Goal: Task Accomplishment & Management: Complete application form

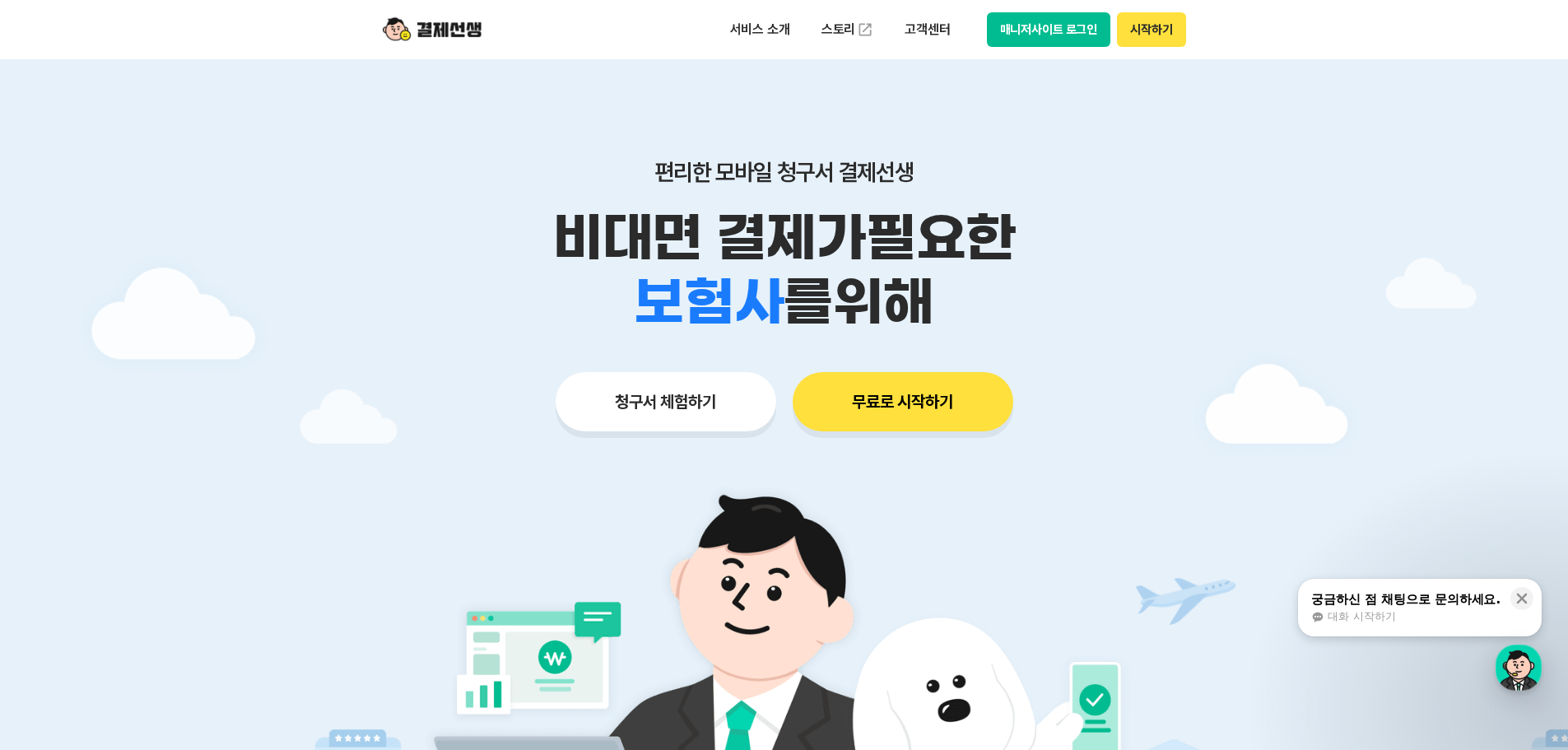
click at [219, 402] on div at bounding box center [784, 493] width 1568 height 869
click at [754, 433] on div "편리한 모바일 청구서 결제선생 비대면 결제가 필요한 학원 공부방 호텔 쇼핑몰 병원 배달 보험사 항공사 골프장 를 위해 청구서 체험하기 무료로 …" at bounding box center [784, 263] width 843 height 407
click at [645, 419] on button "청구서 체험하기" at bounding box center [666, 402] width 220 height 59
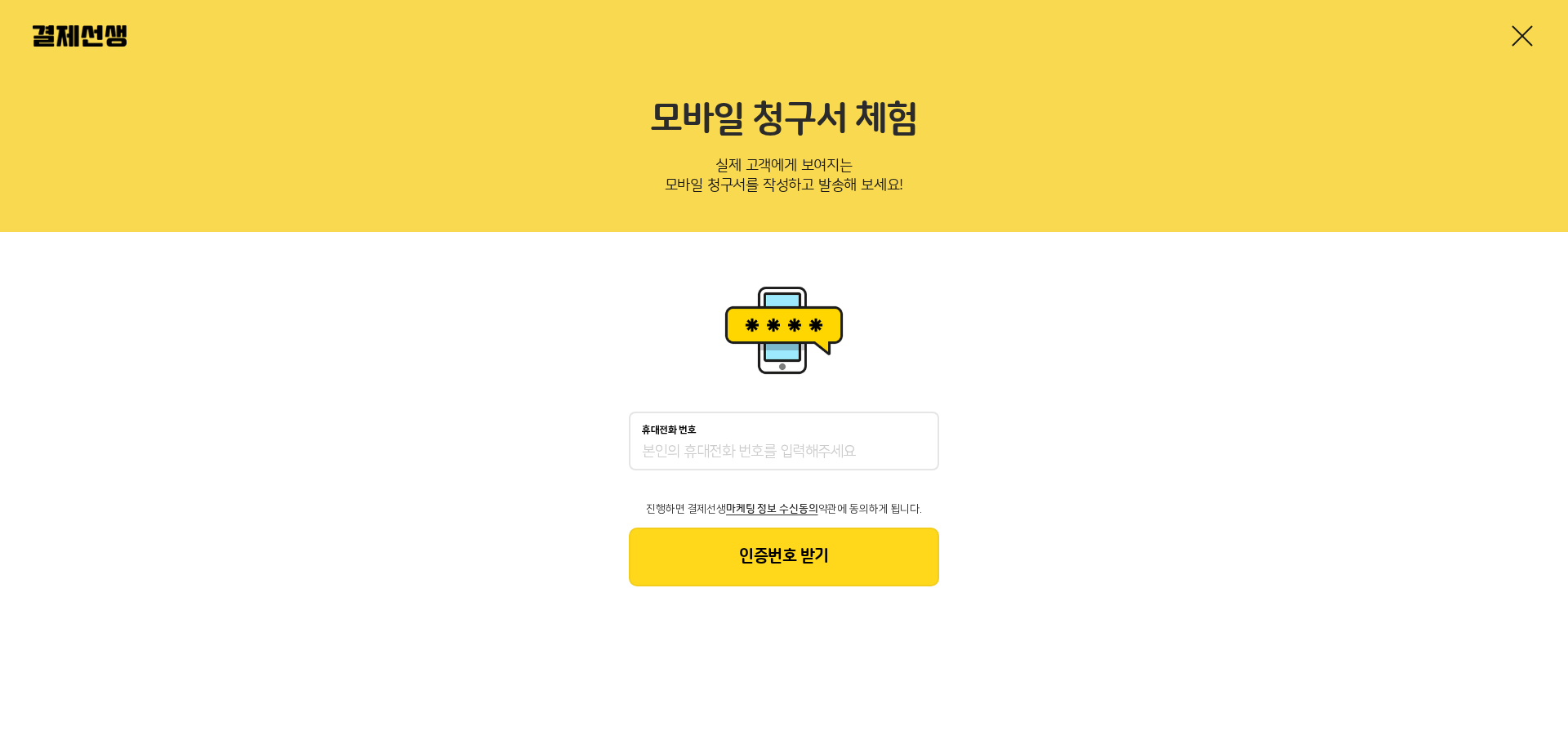
click at [782, 435] on div "휴대전화 번호" at bounding box center [784, 441] width 310 height 59
click at [767, 451] on input "휴대전화 번호" at bounding box center [784, 452] width 284 height 19
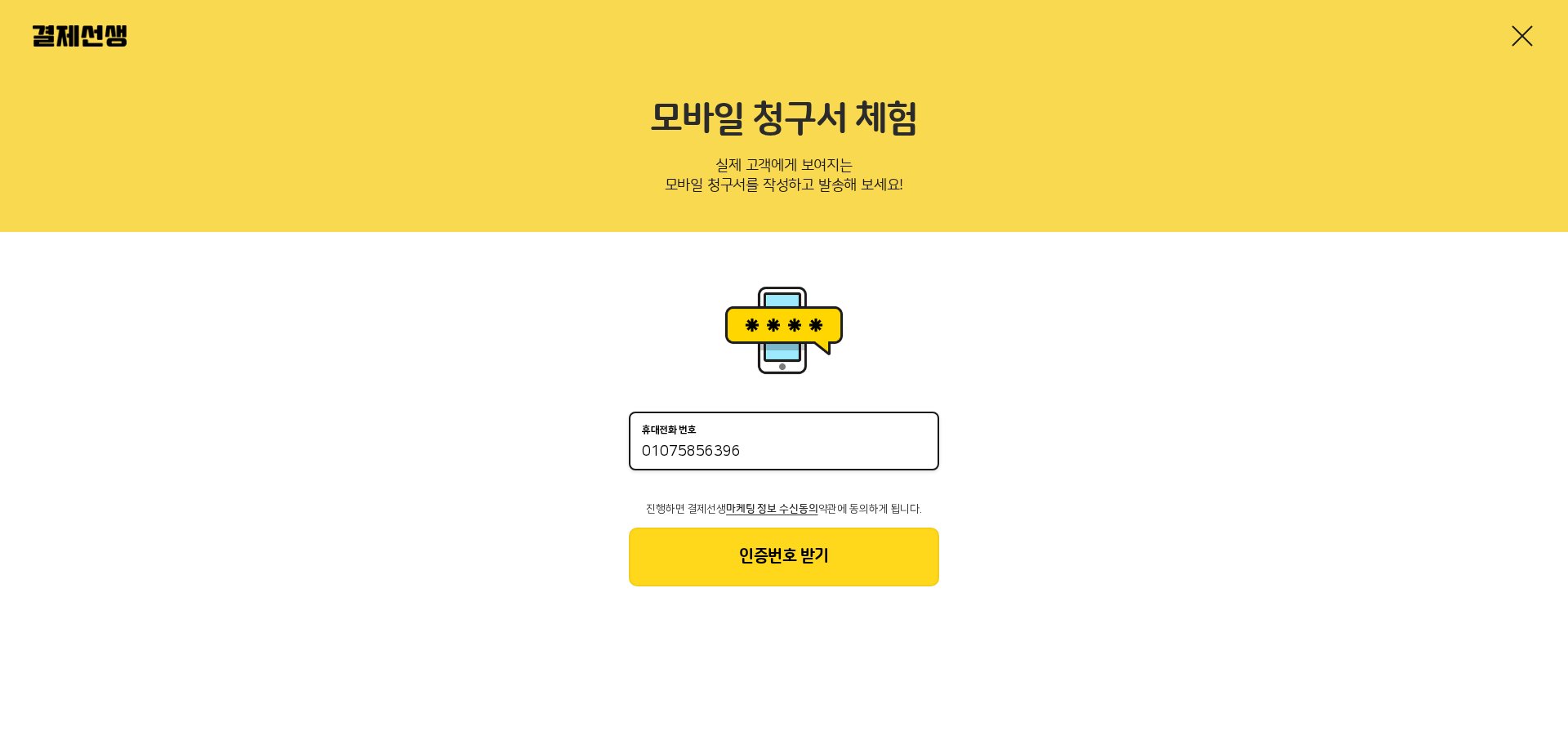
type input "01075856396"
click at [802, 561] on button "인증번호 받기" at bounding box center [784, 557] width 310 height 59
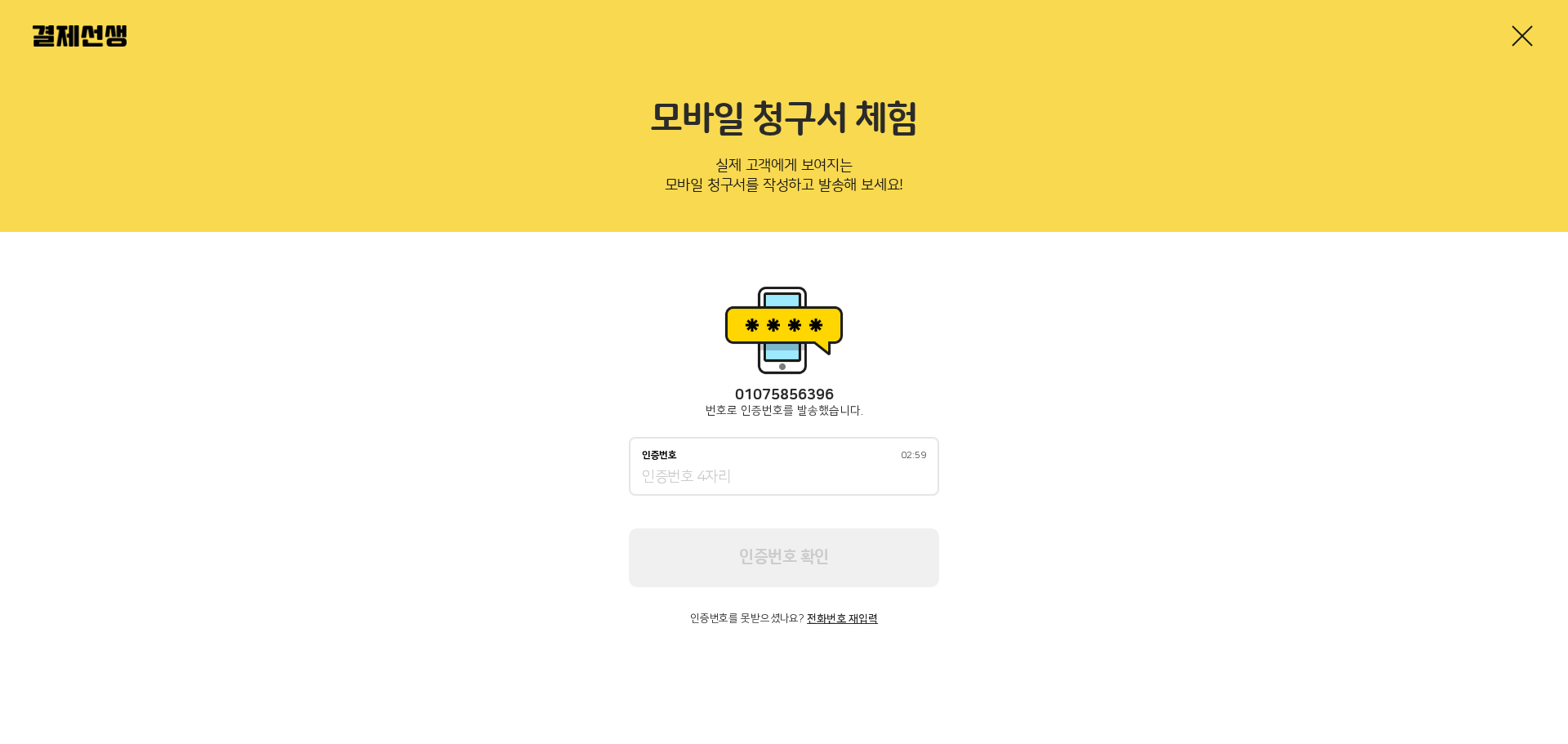
click at [801, 473] on input "인증번호 02:59" at bounding box center [784, 478] width 284 height 19
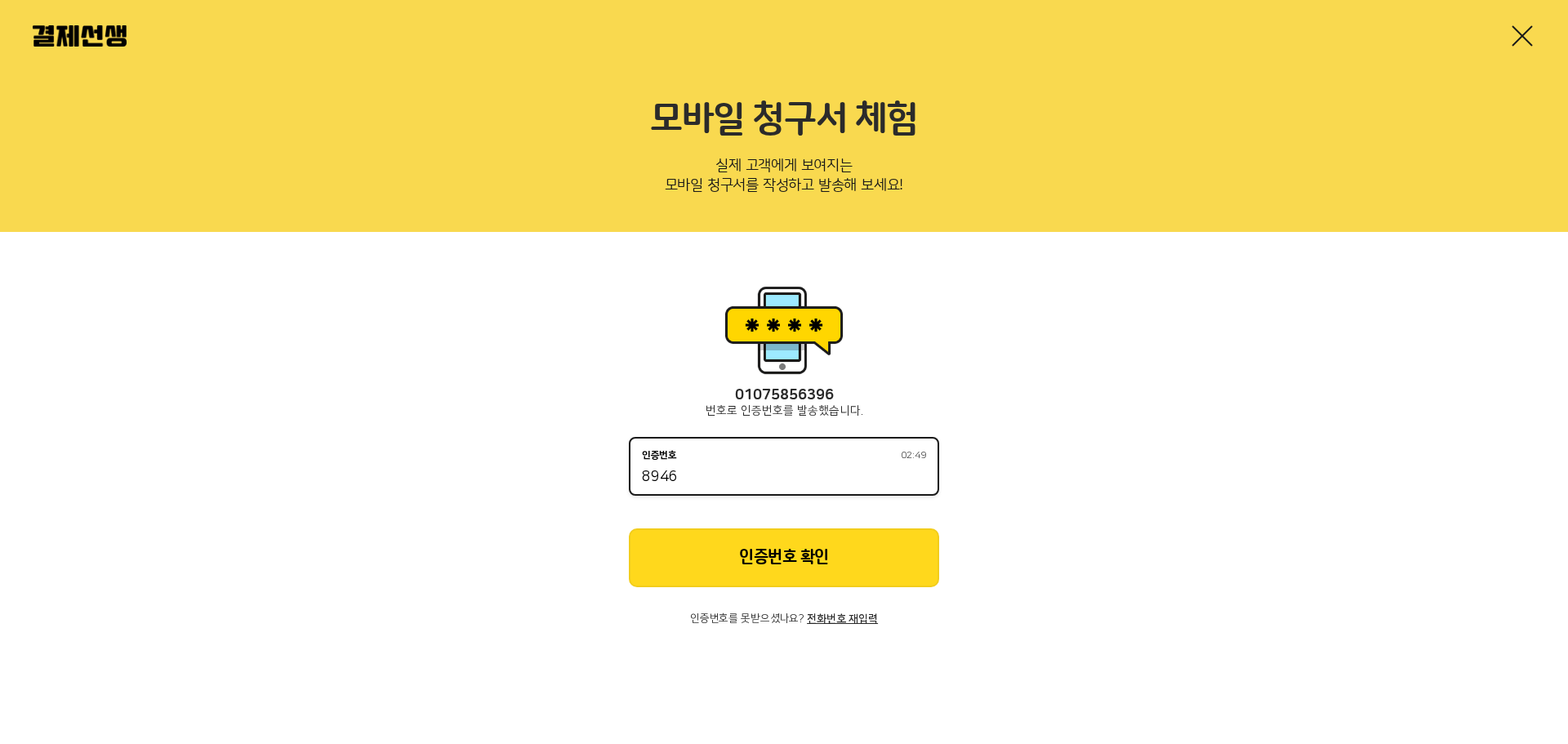
type input "8946"
click at [717, 560] on button "인증번호 확인" at bounding box center [784, 558] width 310 height 59
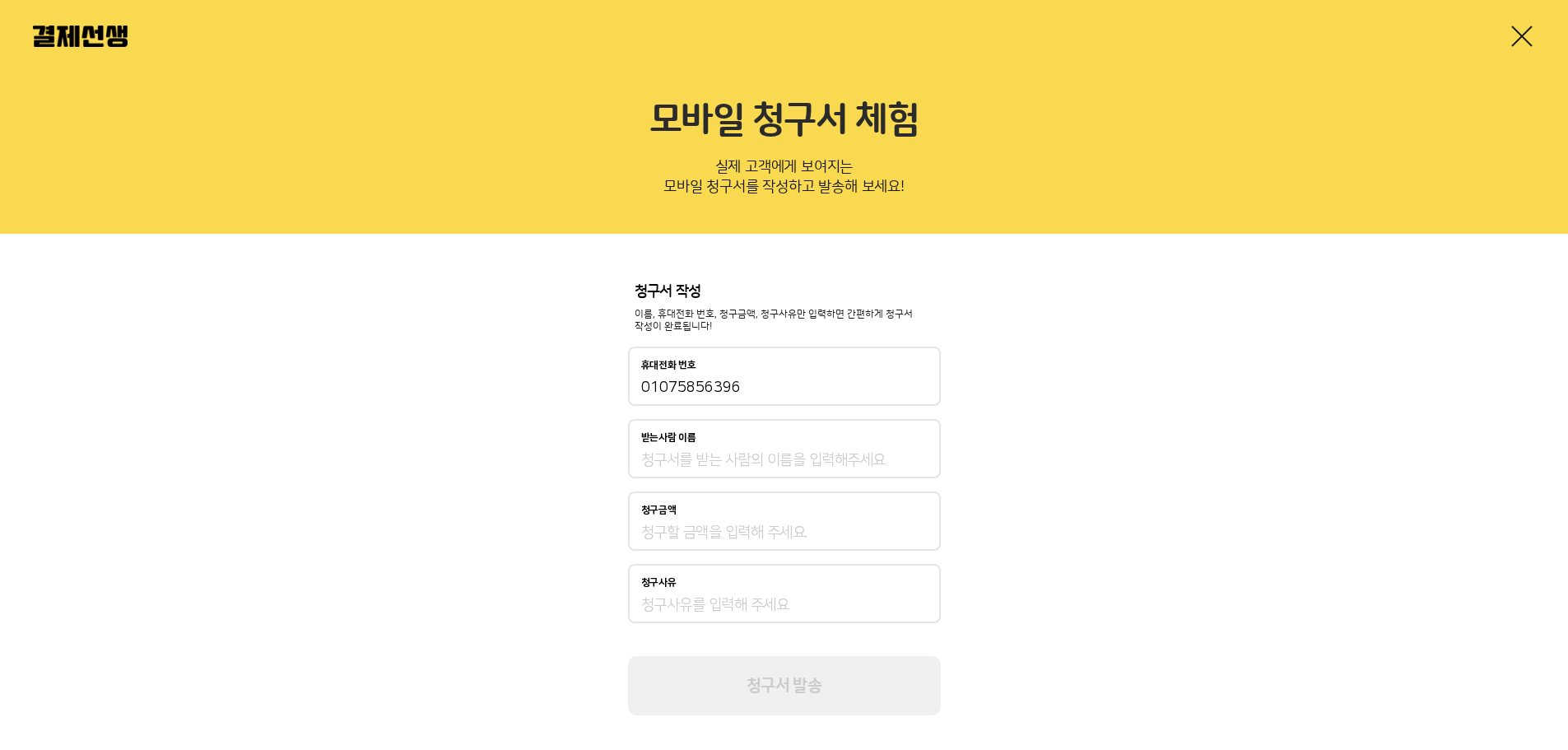
click at [668, 471] on div "받는사람 이름" at bounding box center [784, 449] width 313 height 59
drag, startPoint x: 678, startPoint y: 462, endPoint x: 709, endPoint y: 479, distance: 35.4
click at [678, 469] on input "받는사람 이름" at bounding box center [784, 459] width 286 height 19
type input "[PERSON_NAME]"
type input "120,000,000"
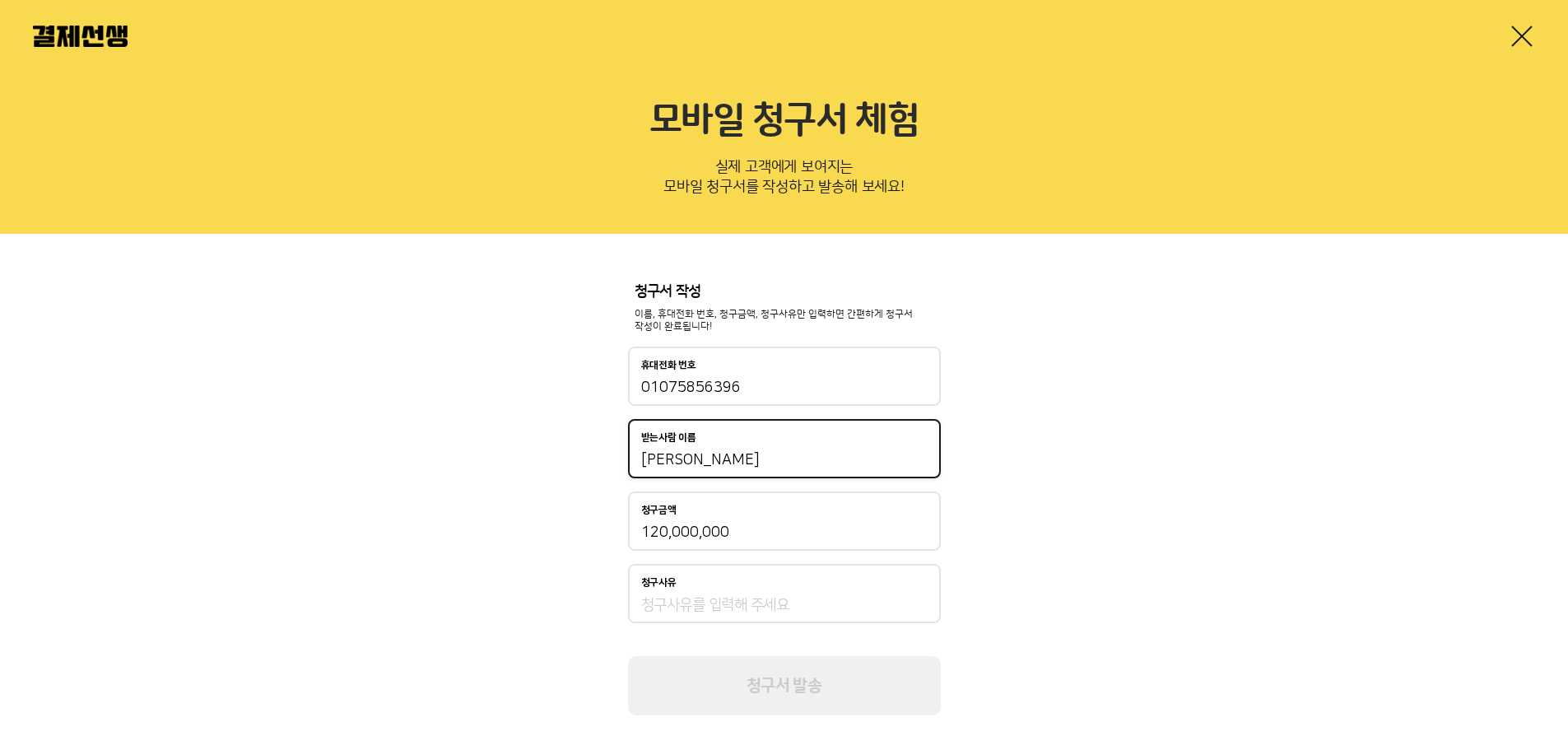
drag, startPoint x: 640, startPoint y: 442, endPoint x: 619, endPoint y: 458, distance: 26.4
click at [611, 442] on div "청구서 작성 이름, 휴대전화 번호, 청구금액, 청구사유만 입력하면 간편하게 청구서 작성이 완료됩니다! 휴대전화 번호 [PHONE_NUMBER]…" at bounding box center [784, 500] width 1568 height 532
type input "양재생"
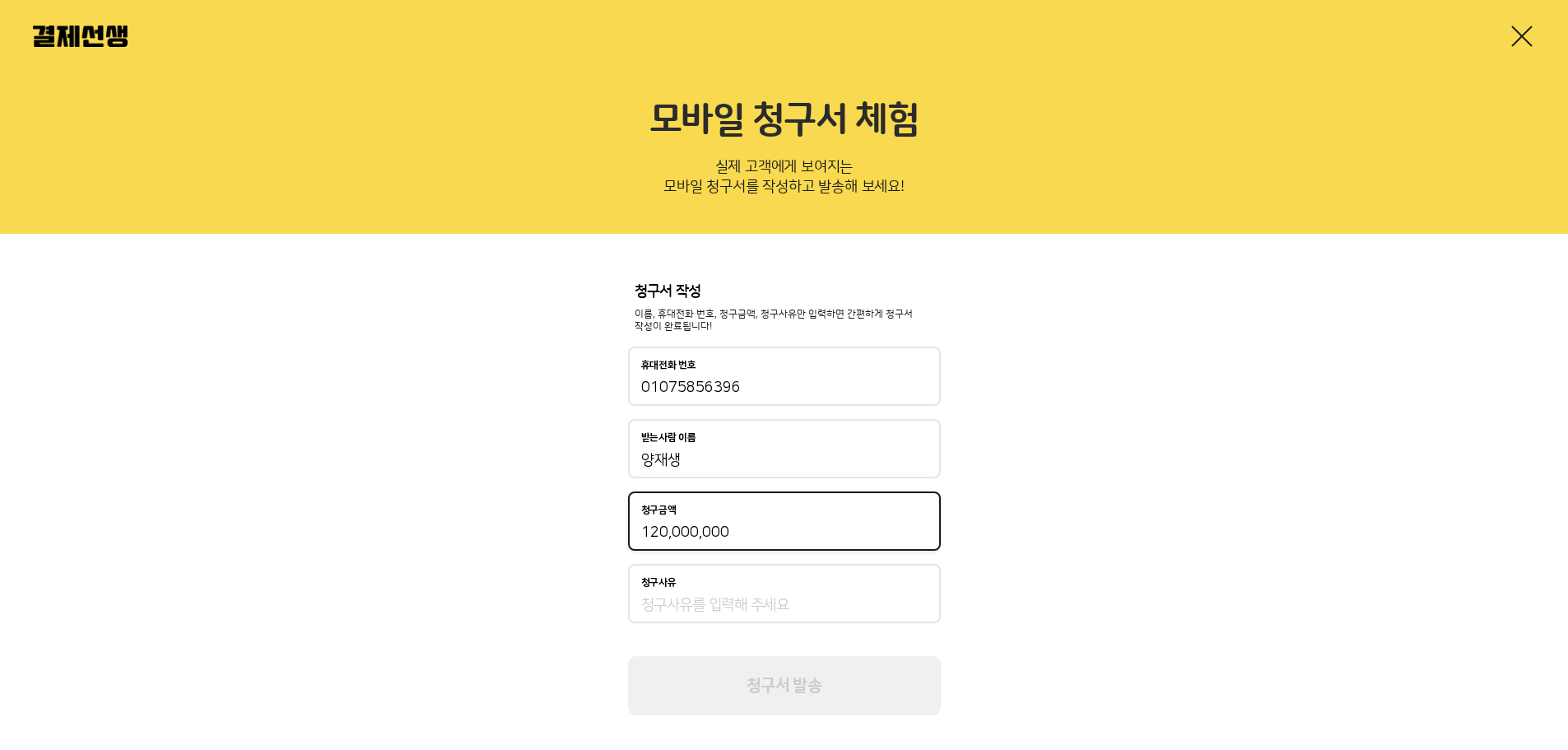
click at [765, 540] on input "120,000,000" at bounding box center [784, 532] width 286 height 19
type input "1,000,000,000"
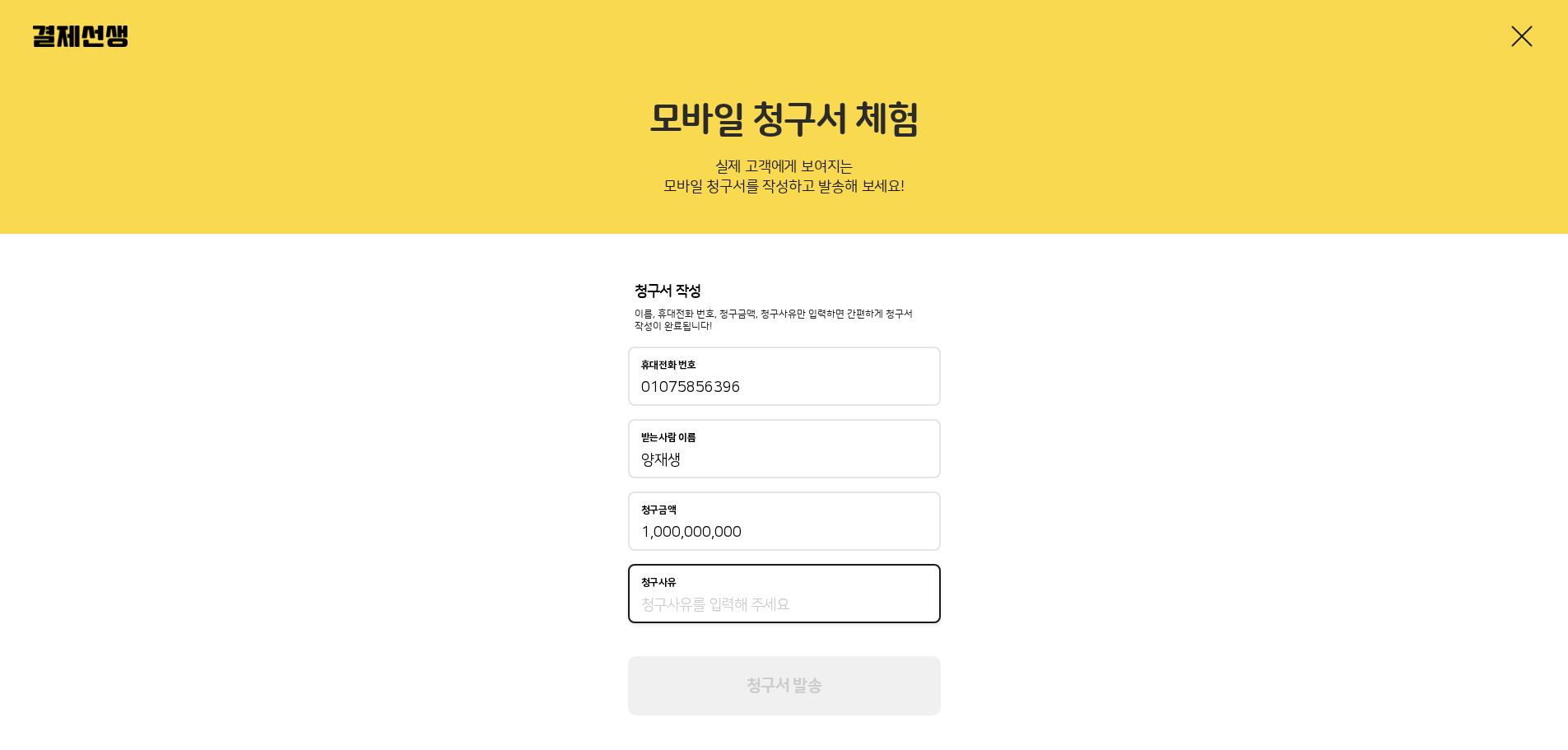
click at [773, 606] on input "청구사유" at bounding box center [784, 604] width 286 height 19
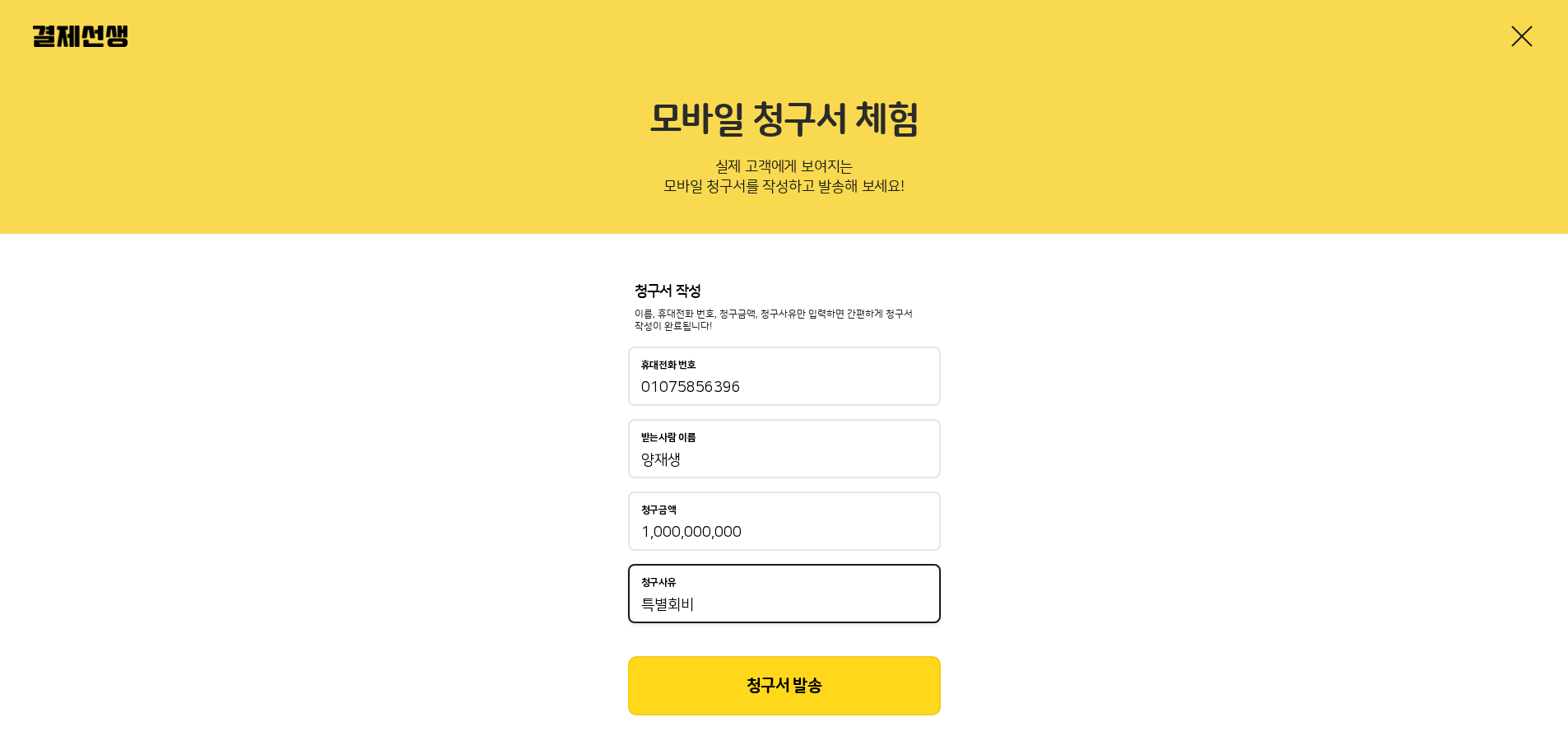
type input "특별회비"
click at [766, 677] on button "청구서 발송" at bounding box center [784, 686] width 313 height 59
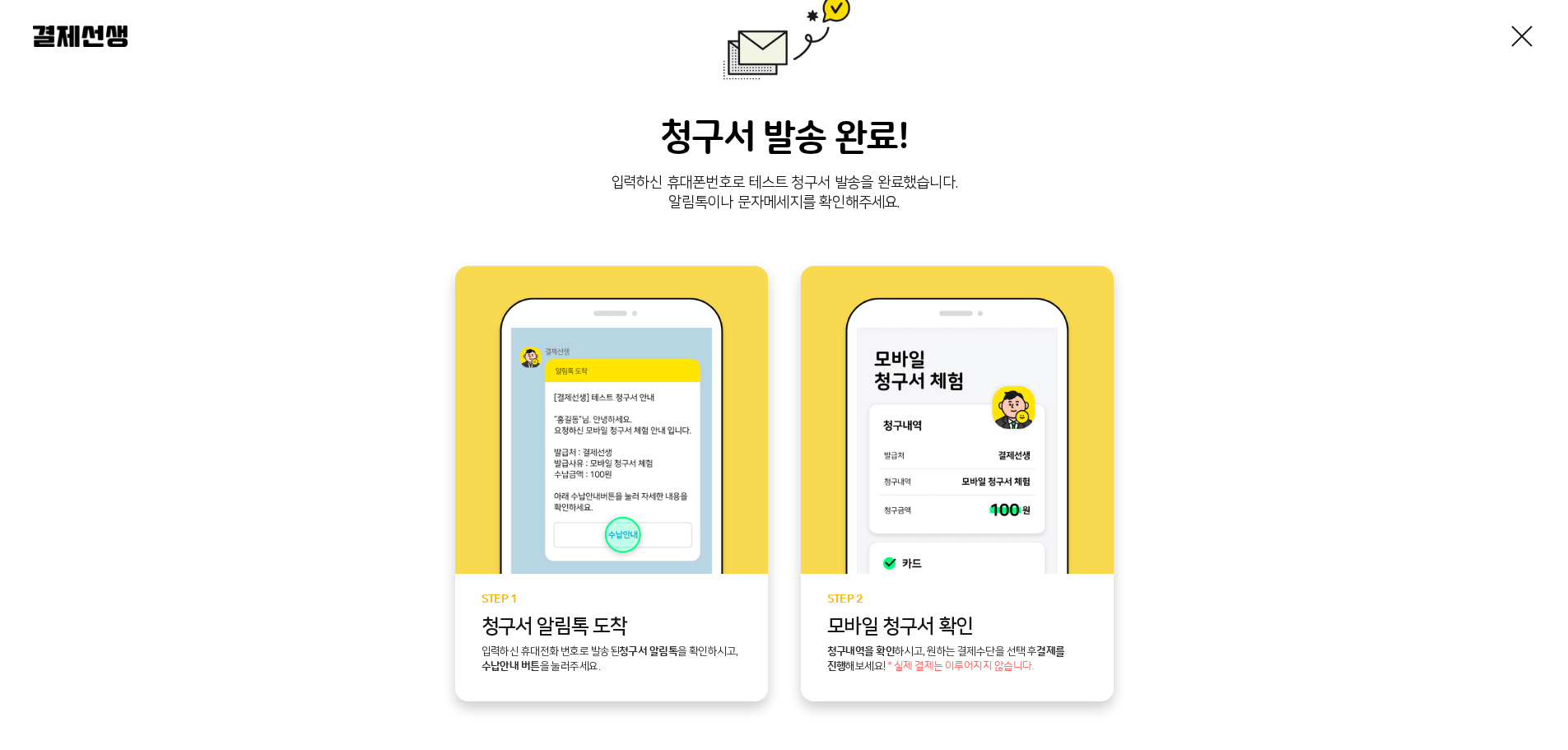
scroll to position [275, 0]
